Goal: Task Accomplishment & Management: Complete application form

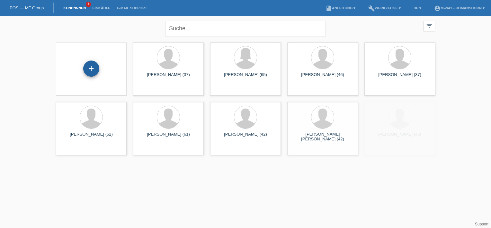
click at [86, 66] on div "+" at bounding box center [91, 68] width 15 height 11
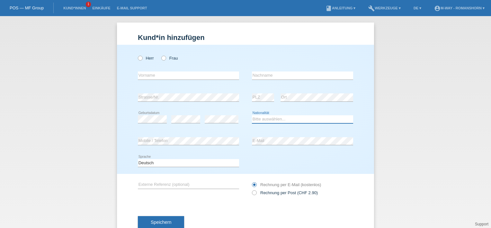
click at [278, 121] on select "Bitte auswählen... [GEOGRAPHIC_DATA] [GEOGRAPHIC_DATA] [GEOGRAPHIC_DATA] [GEOGR…" at bounding box center [302, 119] width 101 height 8
drag, startPoint x: 281, startPoint y: 121, endPoint x: 292, endPoint y: 127, distance: 12.2
click at [292, 127] on div "Bitte auswählen... [GEOGRAPHIC_DATA] [GEOGRAPHIC_DATA] [GEOGRAPHIC_DATA] [GEOGR…" at bounding box center [302, 119] width 101 height 22
click at [283, 118] on select "Bitte auswählen... [GEOGRAPHIC_DATA] [GEOGRAPHIC_DATA] [GEOGRAPHIC_DATA] [GEOGR…" at bounding box center [302, 119] width 101 height 8
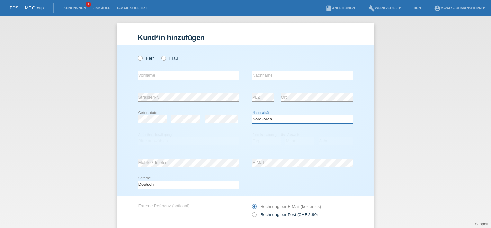
scroll to position [5, 0]
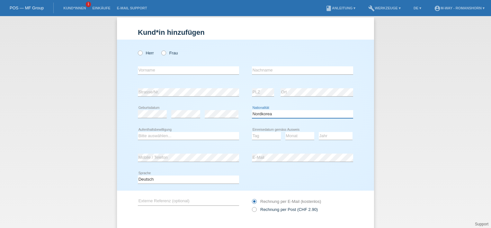
click at [284, 113] on select "Bitte auswählen... [GEOGRAPHIC_DATA] [GEOGRAPHIC_DATA] [GEOGRAPHIC_DATA] [GEOGR…" at bounding box center [302, 114] width 101 height 8
select select "MK"
click at [252, 110] on select "Bitte auswählen... [GEOGRAPHIC_DATA] [GEOGRAPHIC_DATA] [GEOGRAPHIC_DATA] [GEOGR…" at bounding box center [302, 114] width 101 height 8
click at [284, 113] on select "Bitte auswählen... [GEOGRAPHIC_DATA] [GEOGRAPHIC_DATA] [GEOGRAPHIC_DATA] [GEOGR…" at bounding box center [302, 114] width 101 height 8
click at [338, 128] on div "Jahr 2025 2024 2023 2022 2021 2020 2019 2018 2017" at bounding box center [336, 136] width 34 height 22
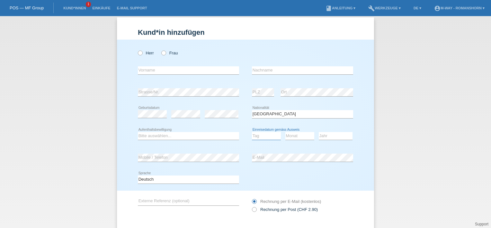
click at [261, 135] on select "Tag 01 02 03 04 05 06 07 08 09 10 11" at bounding box center [266, 136] width 29 height 8
click at [367, 118] on div "Herr Frau error Vorname error" at bounding box center [245, 115] width 257 height 151
click at [409, 70] on div "Kund*in hinzufügen Kunde hinzufügen Kundin hinzufügen Herr Frau error Vorname e…" at bounding box center [245, 122] width 491 height 212
